Goal: Transaction & Acquisition: Purchase product/service

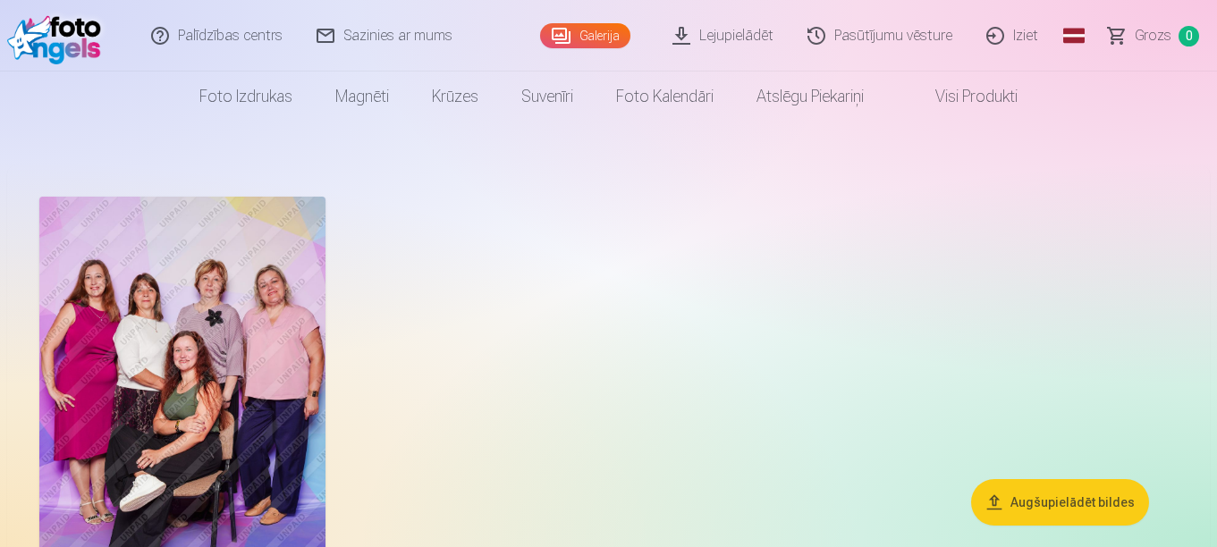
click at [584, 31] on link "Galerija" at bounding box center [585, 35] width 90 height 25
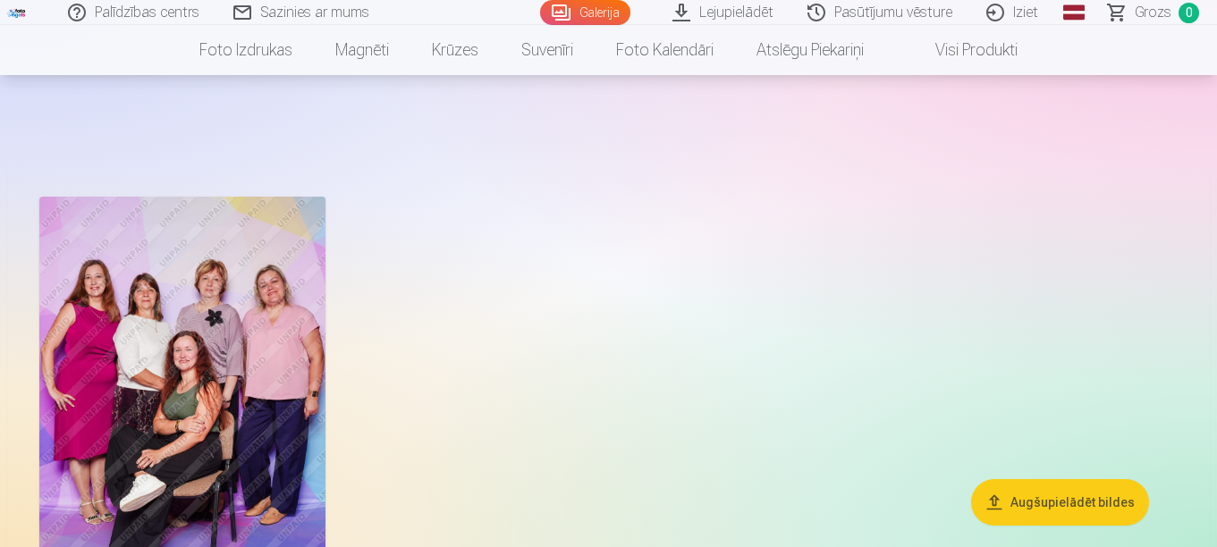
scroll to position [179, 0]
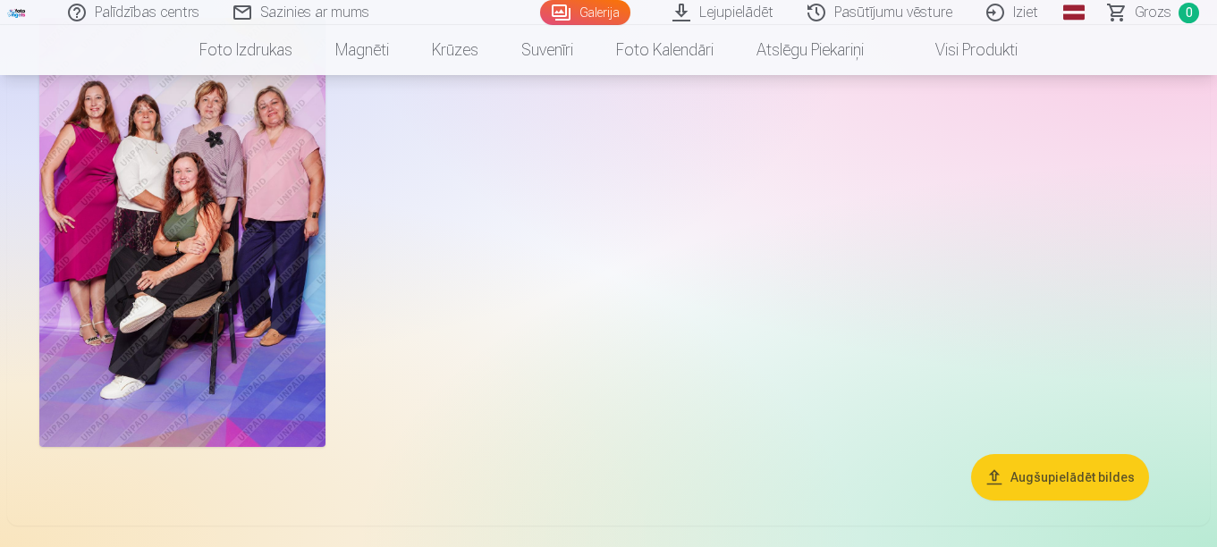
click at [218, 334] on img at bounding box center [182, 232] width 286 height 429
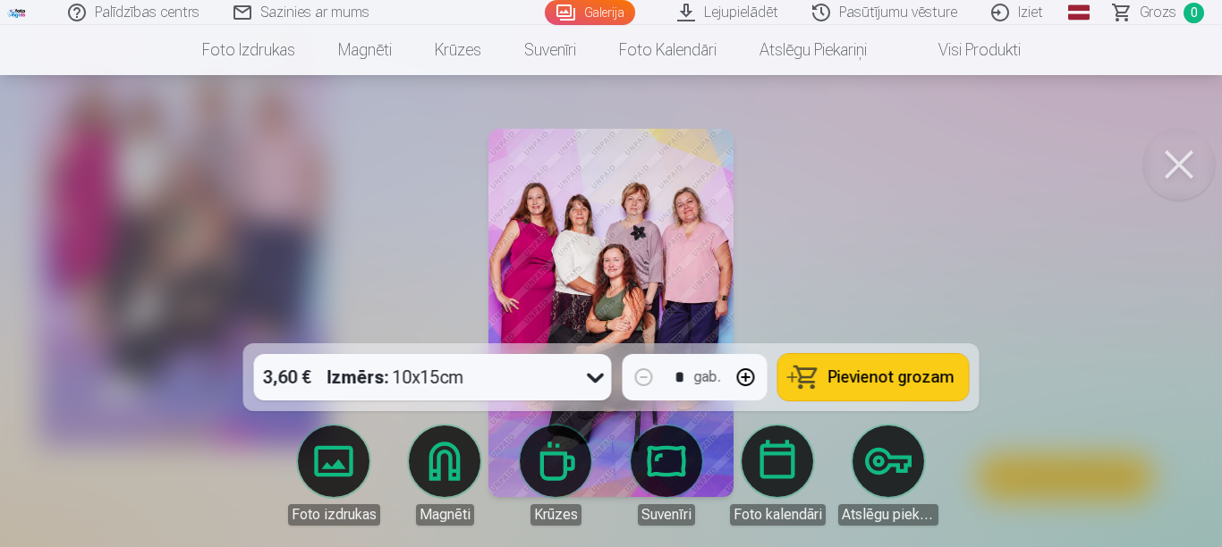
click at [879, 373] on span "Pievienot grozam" at bounding box center [891, 377] width 126 height 16
click at [873, 255] on div at bounding box center [611, 273] width 1222 height 547
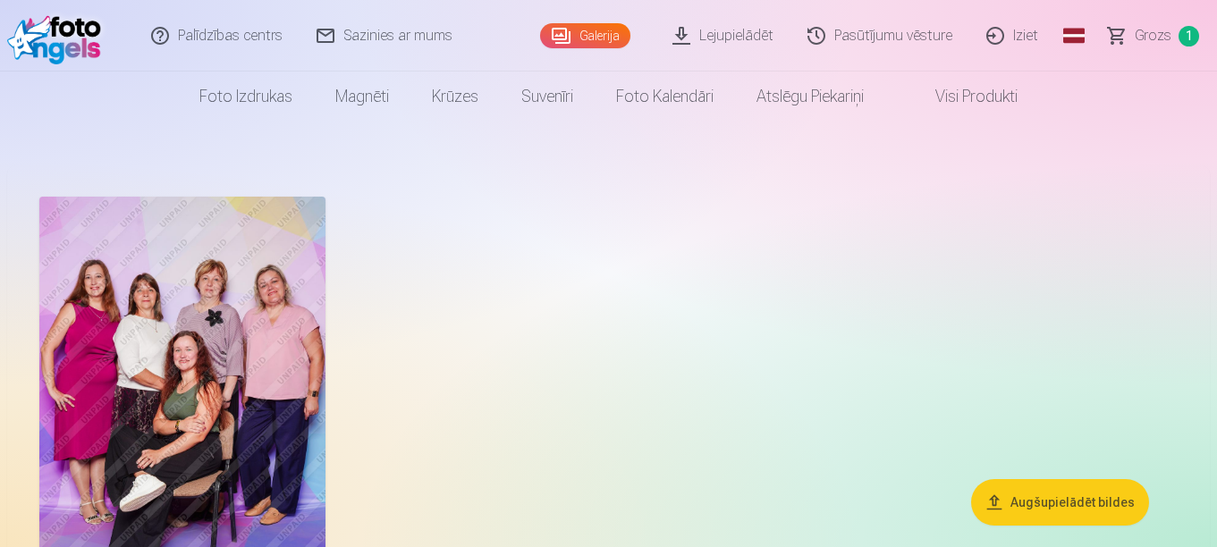
click at [1143, 36] on span "Grozs" at bounding box center [1153, 35] width 37 height 21
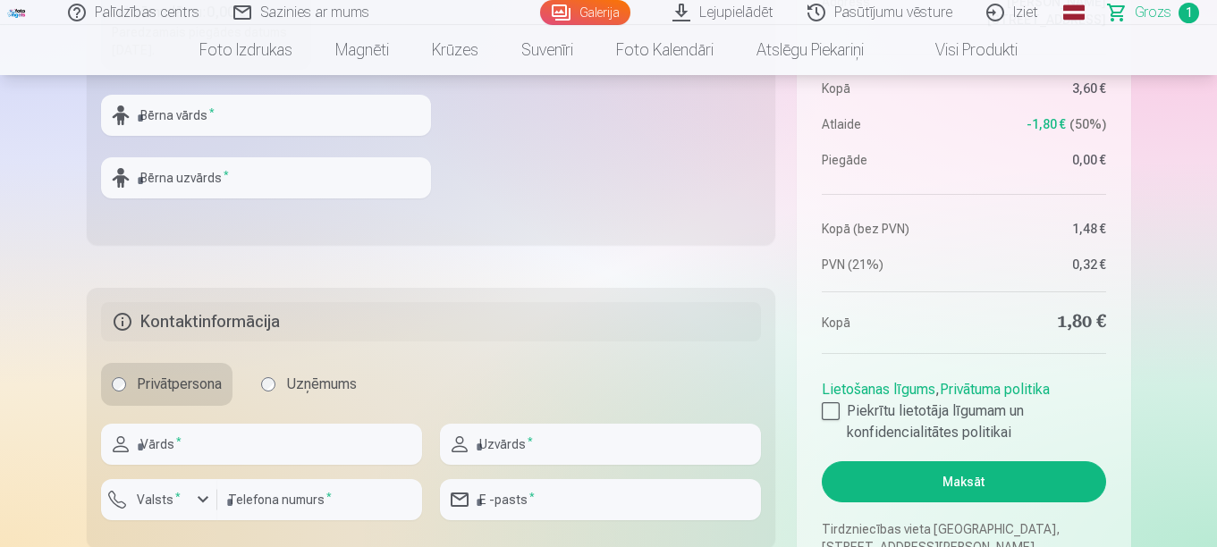
scroll to position [894, 0]
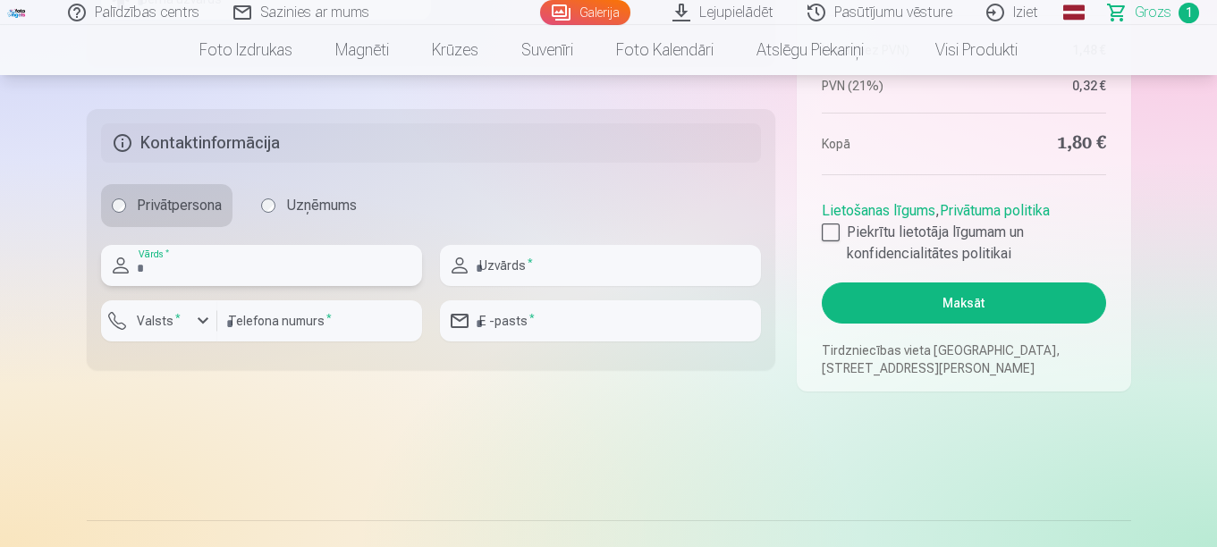
click at [217, 276] on input "text" at bounding box center [261, 265] width 321 height 41
type input "****"
click at [537, 270] on input "text" at bounding box center [600, 265] width 321 height 41
type input "*****"
click at [207, 322] on div "button" at bounding box center [202, 320] width 21 height 21
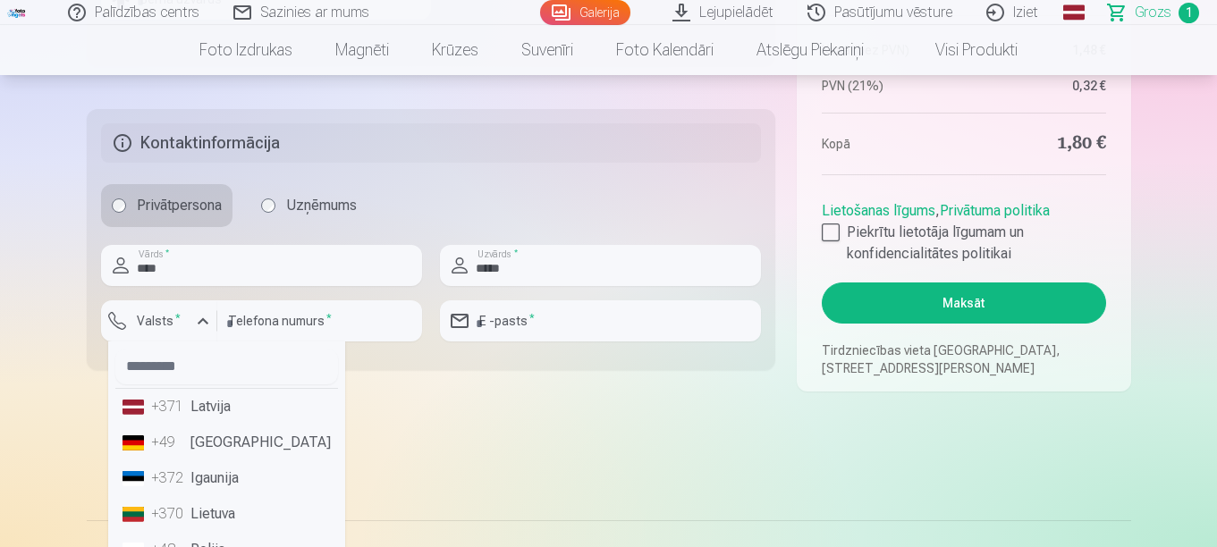
click at [201, 408] on li "+371 Latvija" at bounding box center [226, 407] width 223 height 36
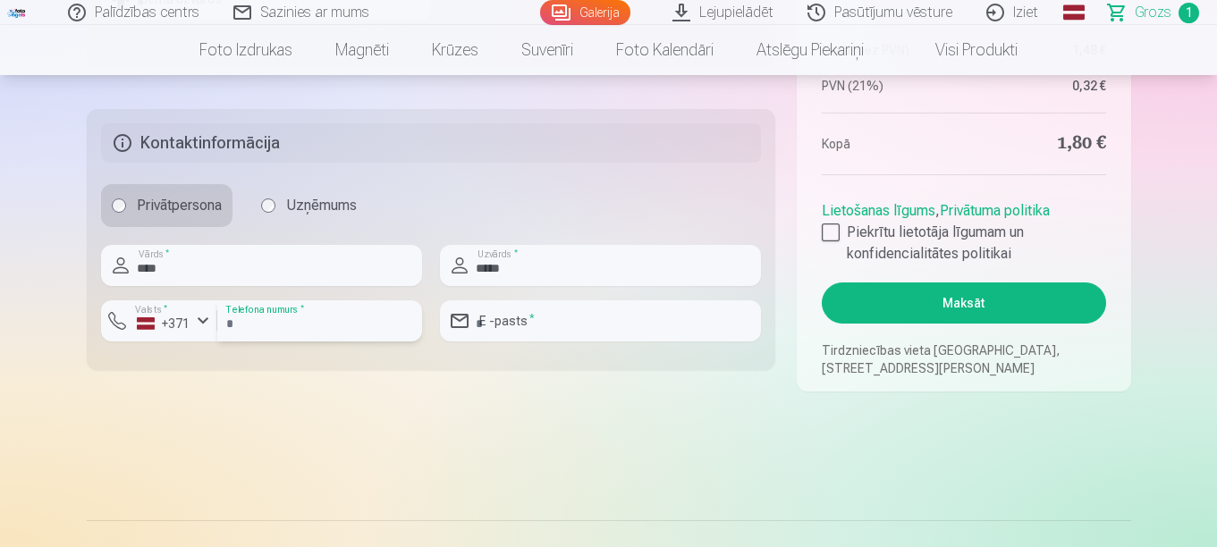
click at [351, 325] on input "number" at bounding box center [319, 320] width 205 height 41
type input "********"
click at [548, 322] on input "email" at bounding box center [600, 320] width 321 height 41
type input "**********"
click at [829, 235] on div at bounding box center [831, 233] width 18 height 18
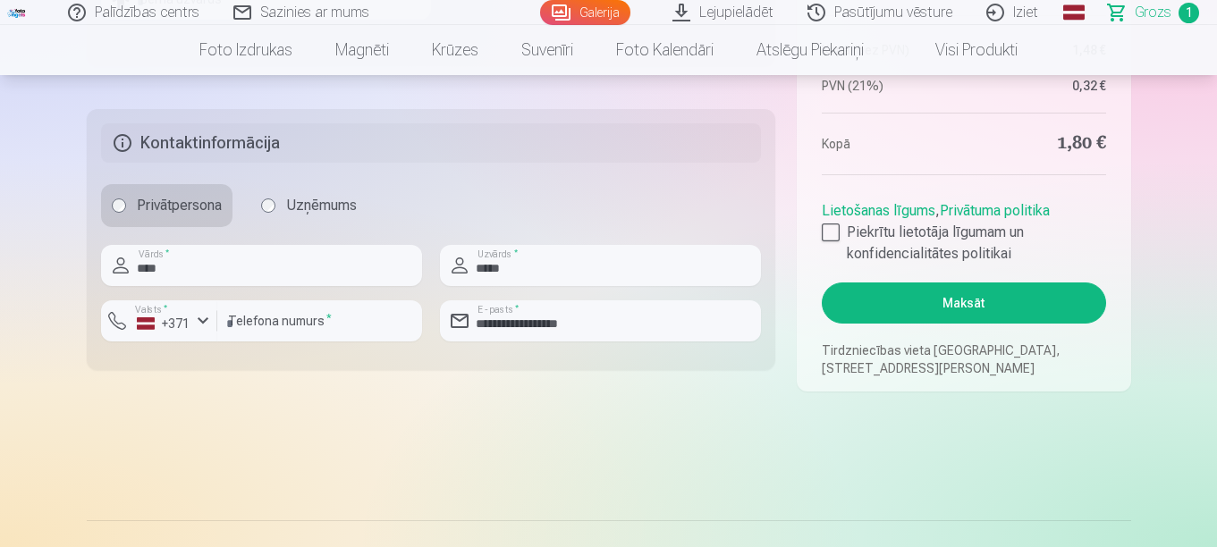
click at [952, 302] on button "Maksāt" at bounding box center [963, 303] width 283 height 41
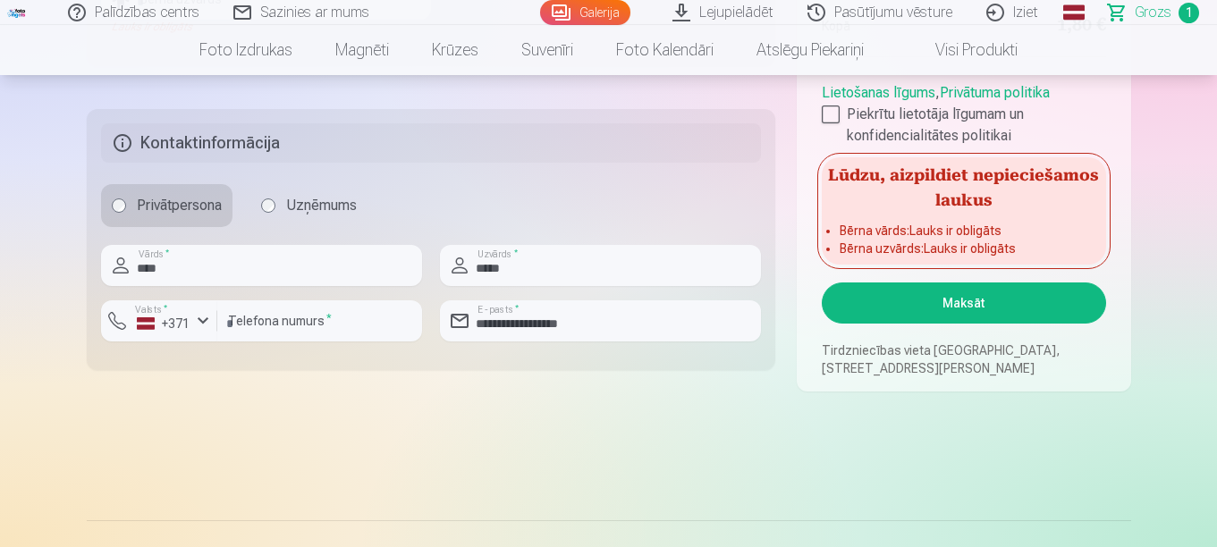
scroll to position [557, 0]
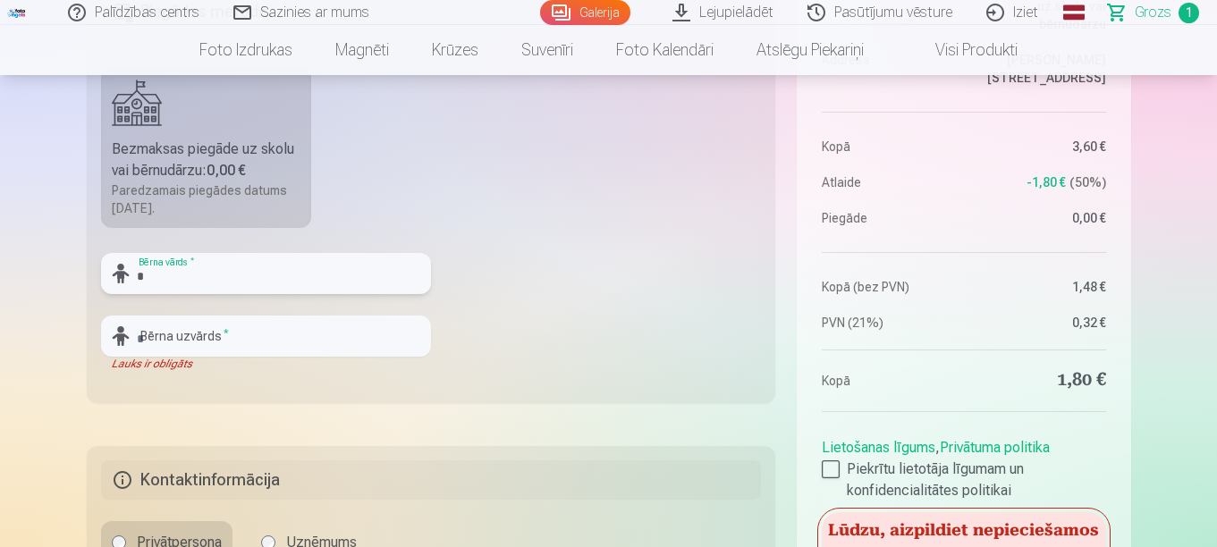
type input "*"
click at [298, 335] on input "text" at bounding box center [266, 336] width 330 height 41
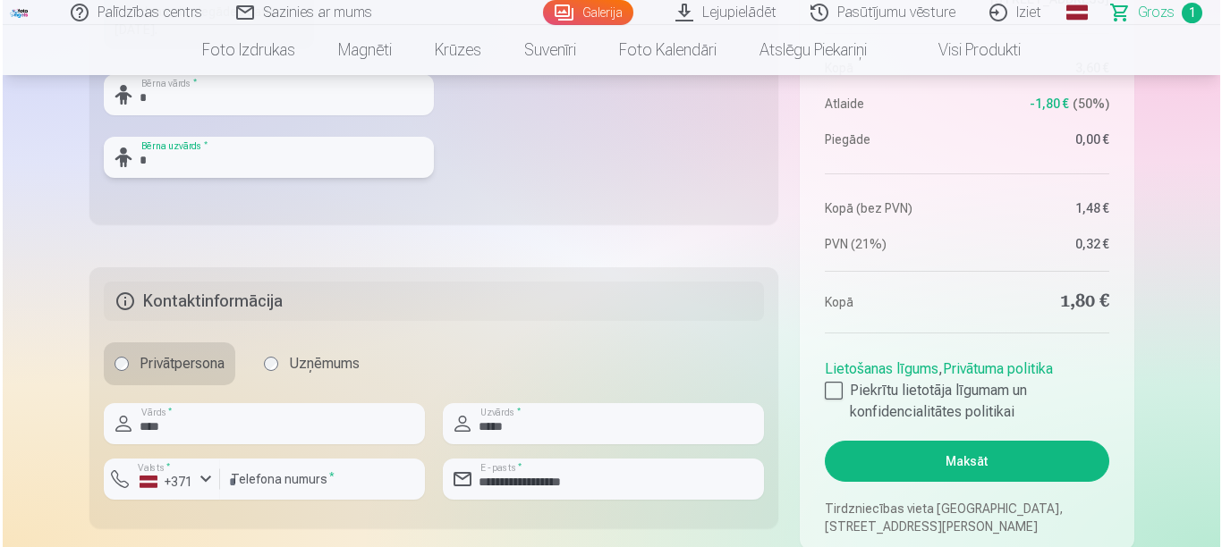
scroll to position [915, 0]
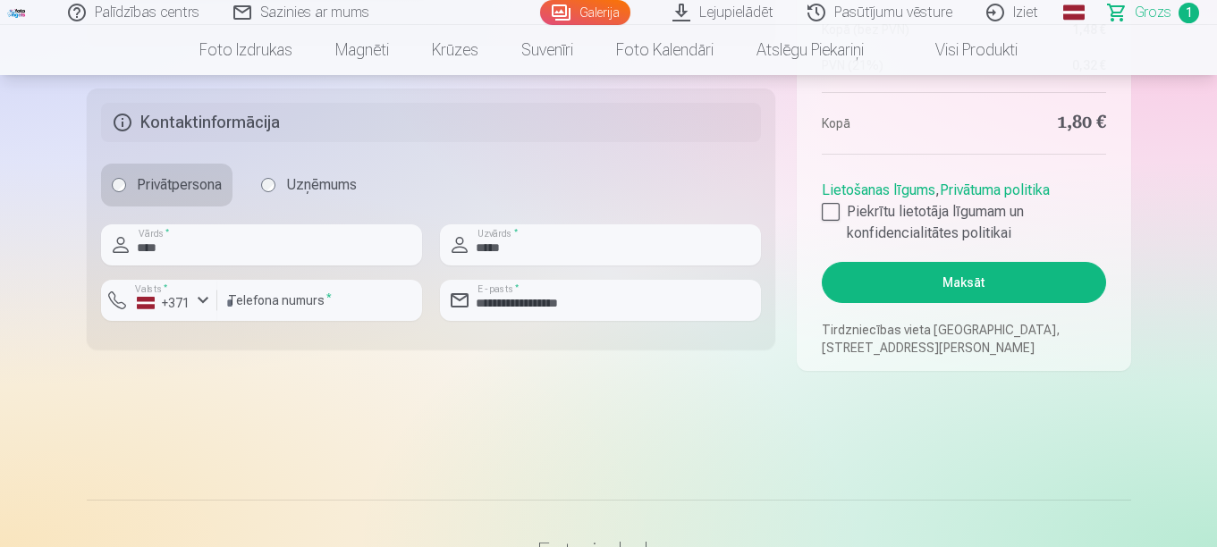
type input "*"
click at [1006, 282] on button "Maksāt" at bounding box center [963, 282] width 283 height 41
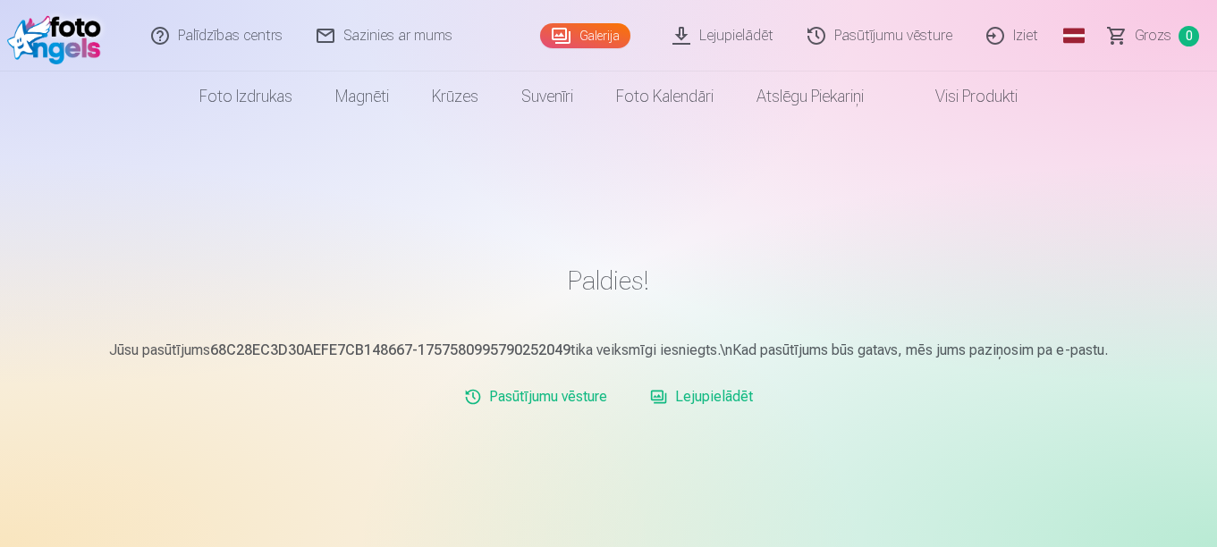
click at [680, 34] on link "Lejupielādēt" at bounding box center [723, 36] width 135 height 72
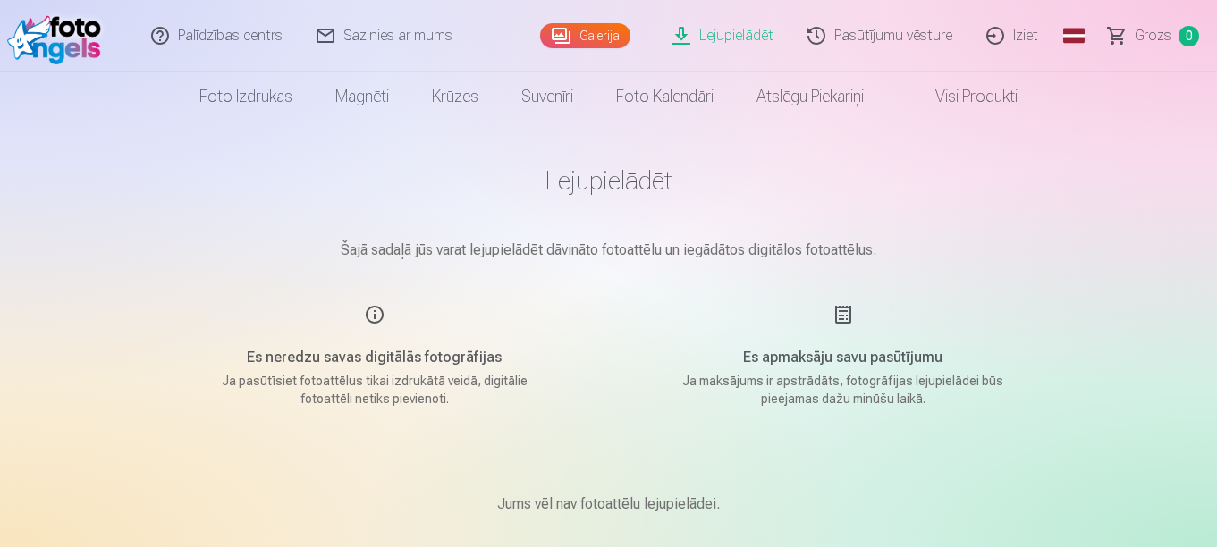
click at [697, 35] on link "Lejupielādēt" at bounding box center [723, 36] width 135 height 72
click at [588, 34] on link "Galerija" at bounding box center [585, 35] width 90 height 25
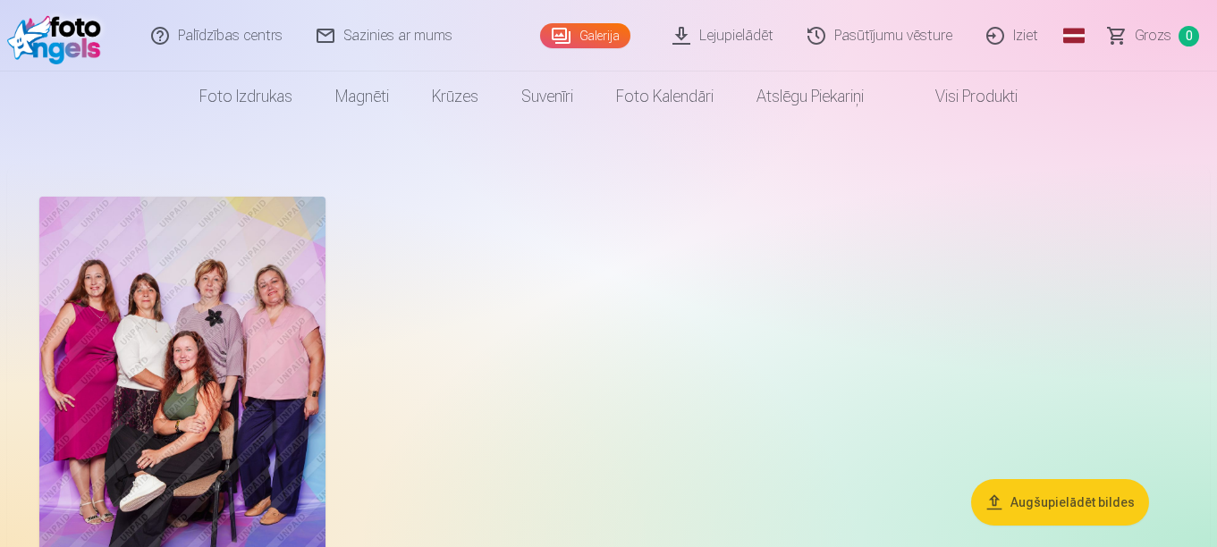
click at [717, 36] on link "Lejupielādēt" at bounding box center [723, 36] width 135 height 72
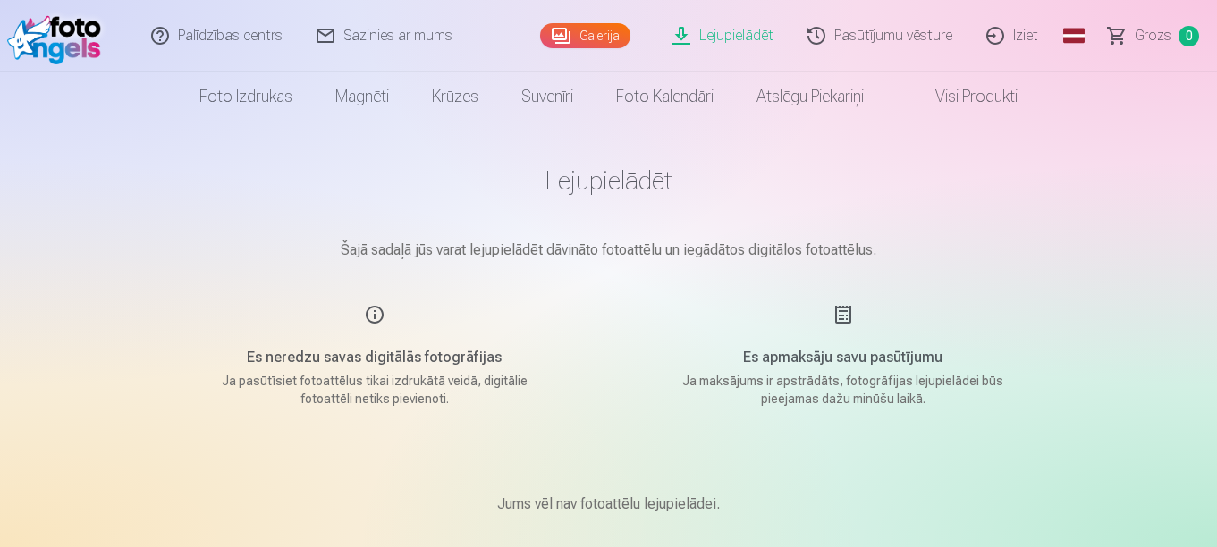
click at [724, 31] on link "Lejupielādēt" at bounding box center [723, 36] width 135 height 72
click at [725, 30] on link "Lejupielādēt" at bounding box center [723, 36] width 135 height 72
click at [723, 36] on link "Lejupielādēt" at bounding box center [723, 36] width 135 height 72
click at [842, 353] on h5 "Es apmaksāju savu pasūtījumu" at bounding box center [843, 357] width 340 height 21
click at [596, 39] on link "Galerija" at bounding box center [585, 35] width 90 height 25
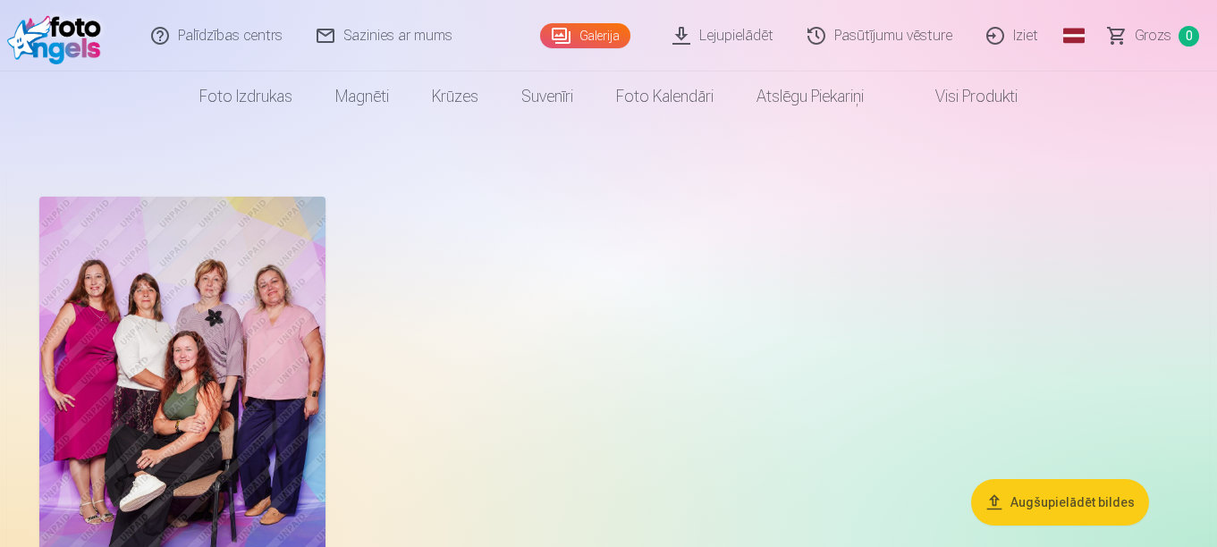
click at [267, 436] on img at bounding box center [182, 411] width 286 height 429
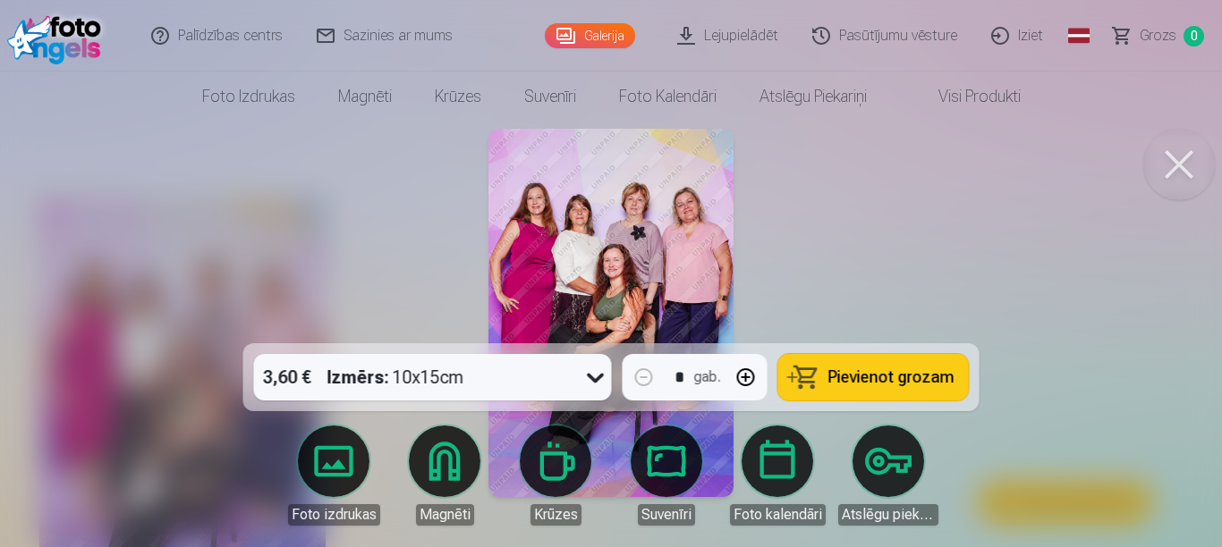
click at [339, 207] on div at bounding box center [611, 273] width 1222 height 547
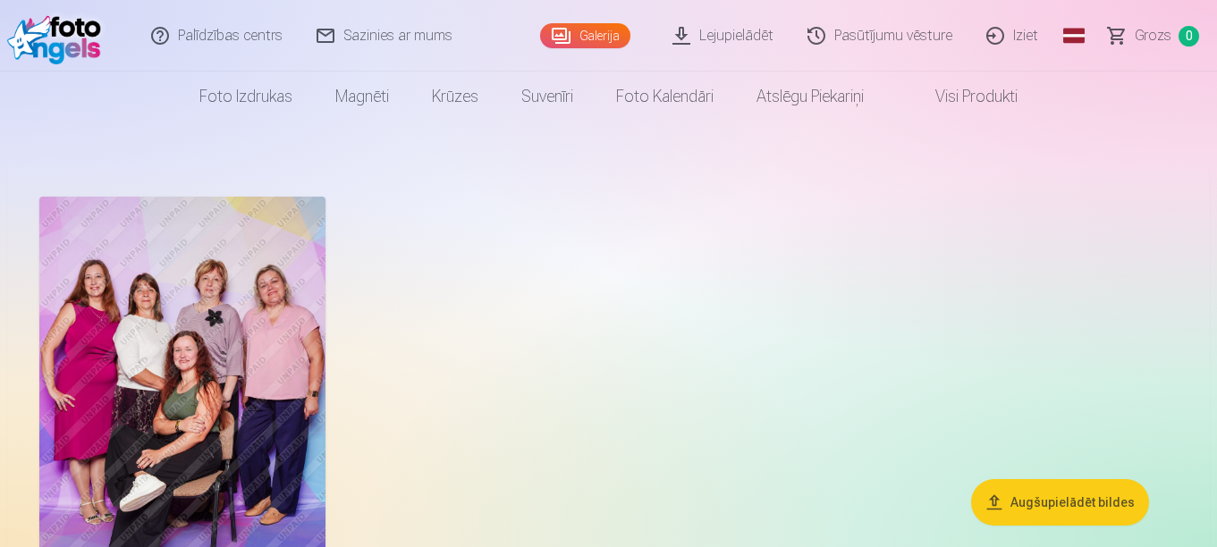
scroll to position [179, 0]
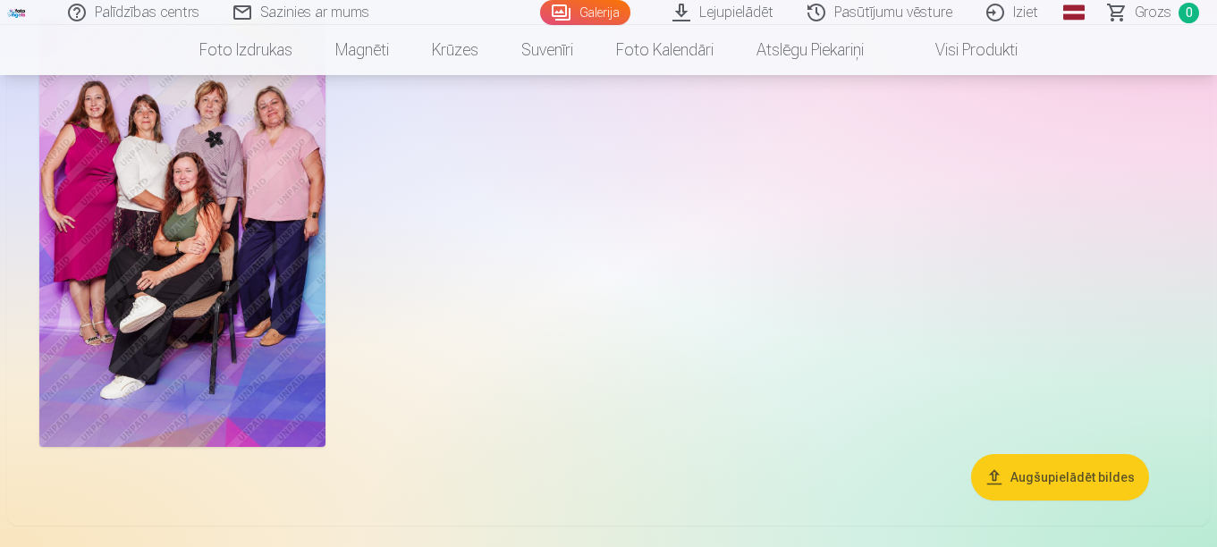
click at [723, 13] on link "Lejupielādēt" at bounding box center [723, 12] width 135 height 25
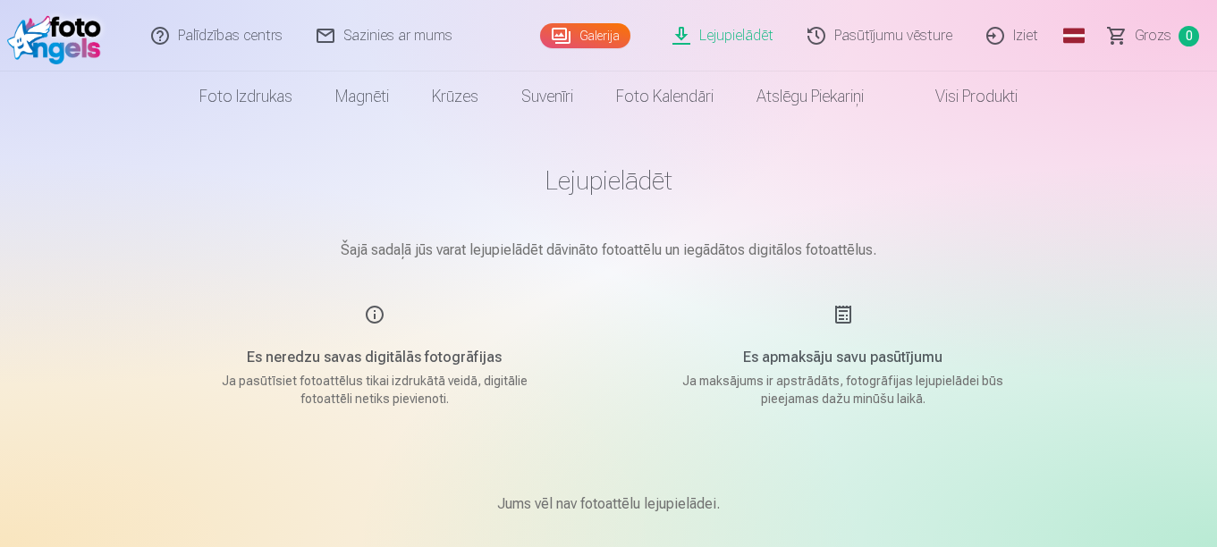
click at [688, 36] on link "Lejupielādēt" at bounding box center [723, 36] width 135 height 72
